Goal: Task Accomplishment & Management: Complete application form

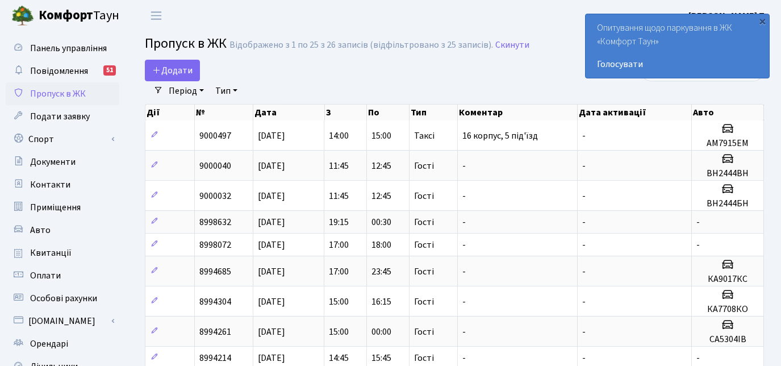
select select "25"
drag, startPoint x: 0, startPoint y: 0, endPoint x: 199, endPoint y: 73, distance: 211.7
click at [180, 73] on span "Додати" at bounding box center [172, 70] width 40 height 12
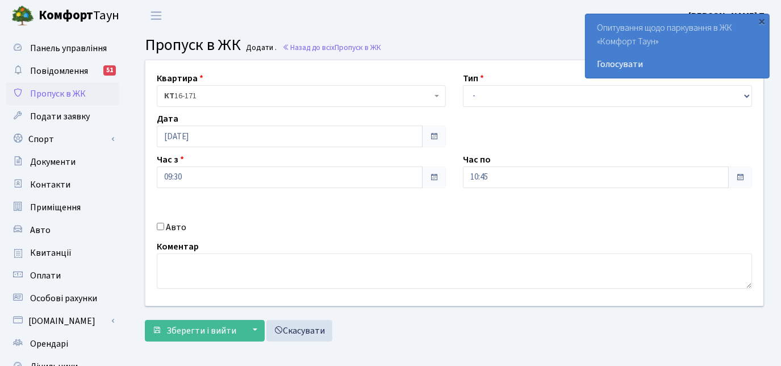
select select "3"
click at [463, 85] on select "- Доставка Таксі Гості Сервіс" at bounding box center [607, 96] width 289 height 22
click at [181, 327] on span "Зберегти і вийти" at bounding box center [201, 330] width 70 height 12
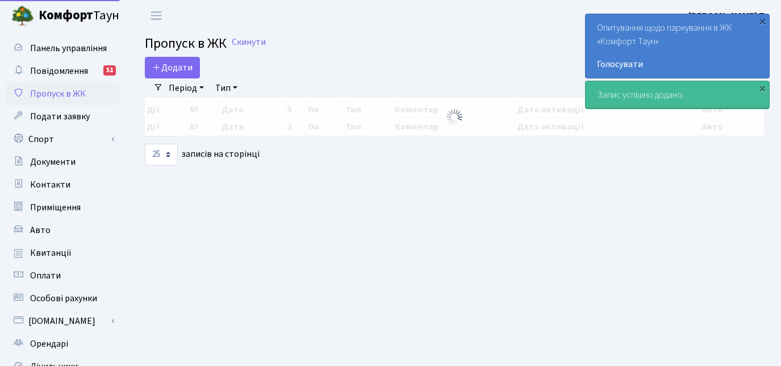
select select "25"
